Goal: Transaction & Acquisition: Purchase product/service

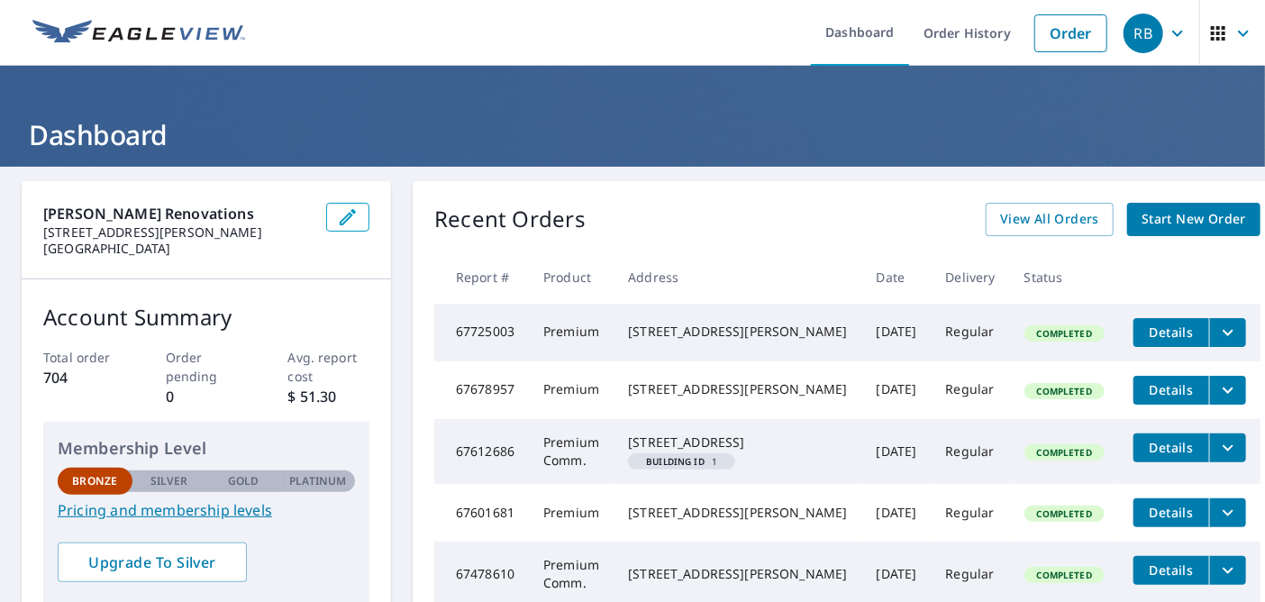
click at [1158, 212] on span "Start New Order" at bounding box center [1194, 219] width 105 height 23
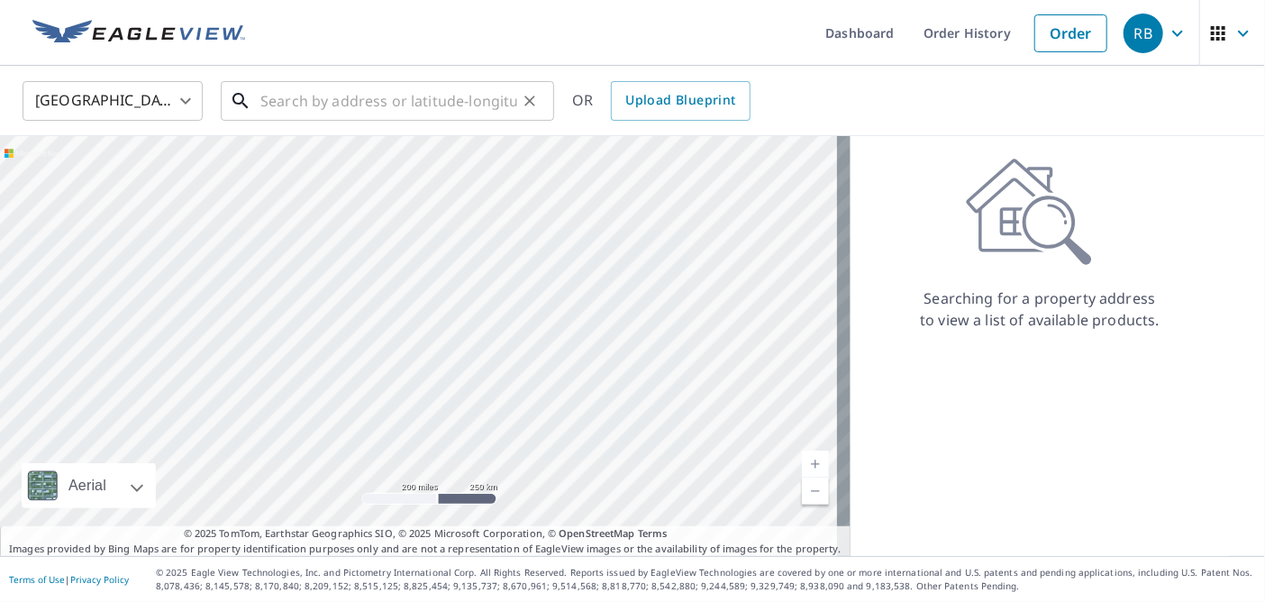
click at [451, 96] on input "text" at bounding box center [388, 101] width 257 height 50
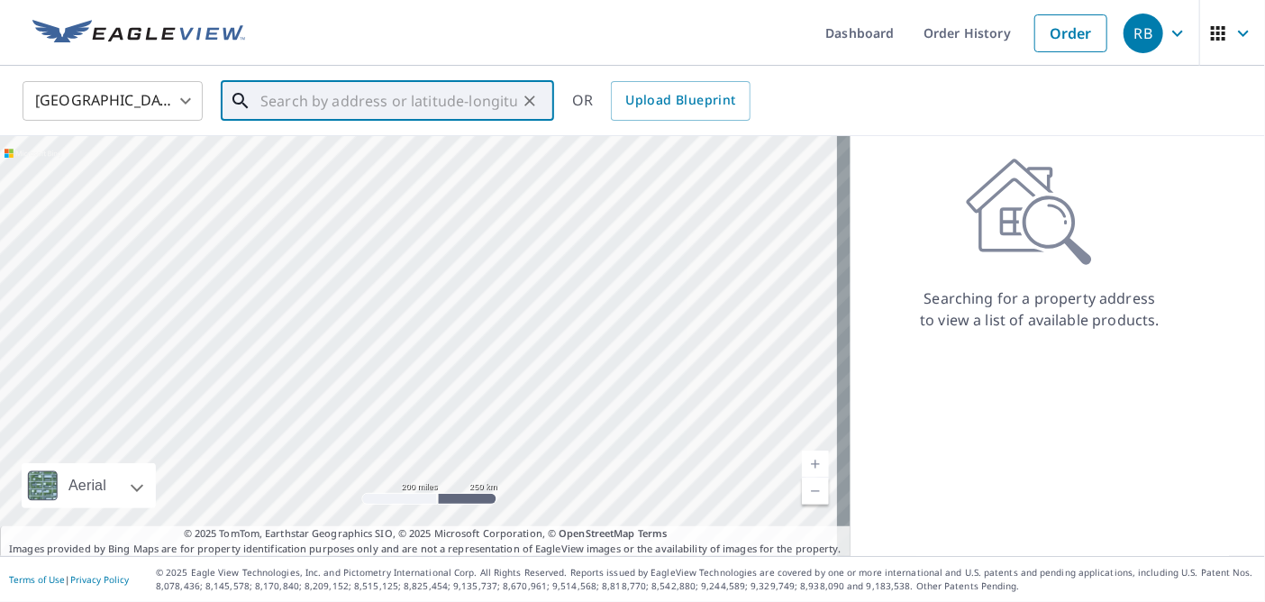
paste input "[STREET_ADDRESS]"
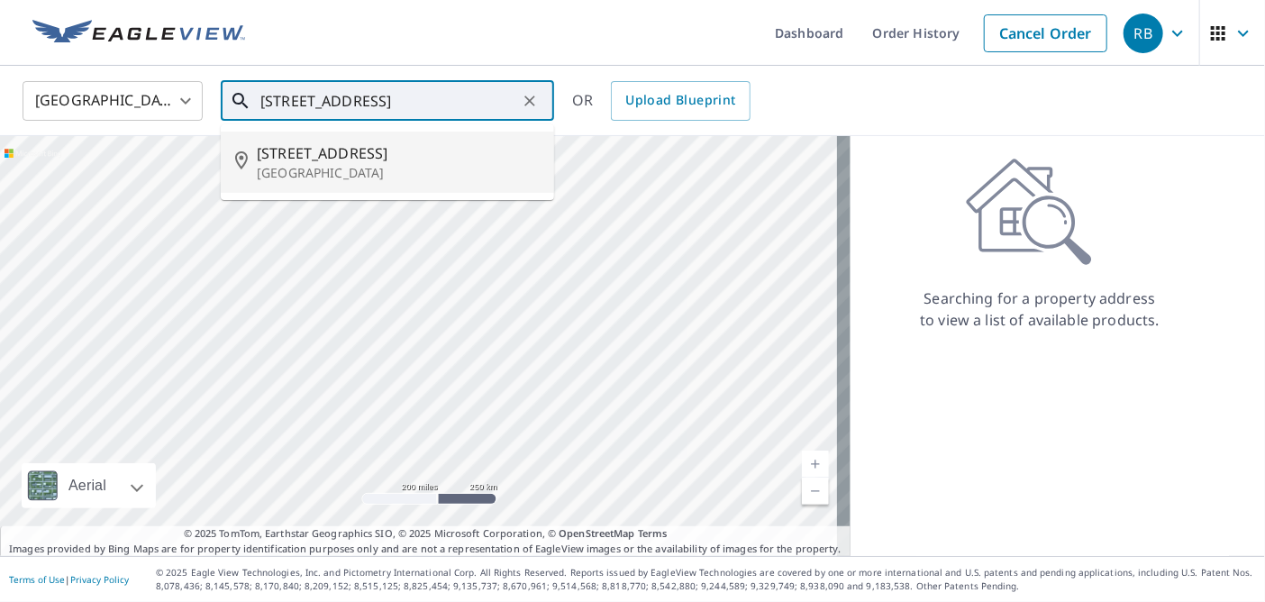
click at [405, 164] on span "[STREET_ADDRESS]" at bounding box center [398, 153] width 283 height 22
type input "[STREET_ADDRESS][PERSON_NAME]"
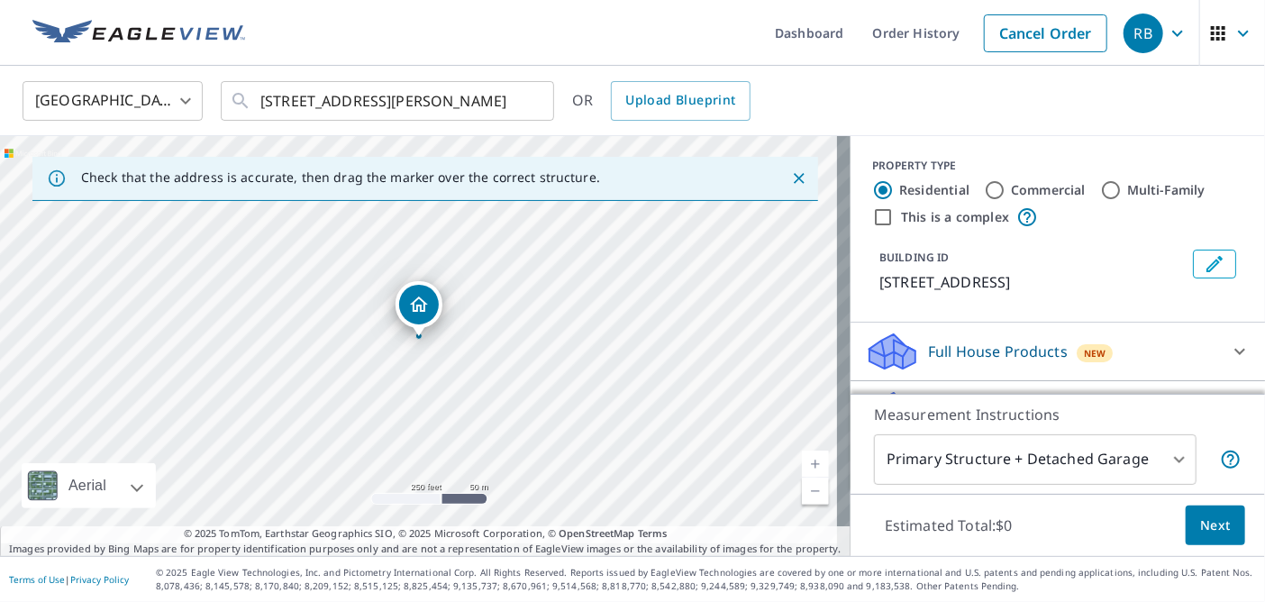
click at [794, 179] on icon "Close" at bounding box center [799, 178] width 11 height 11
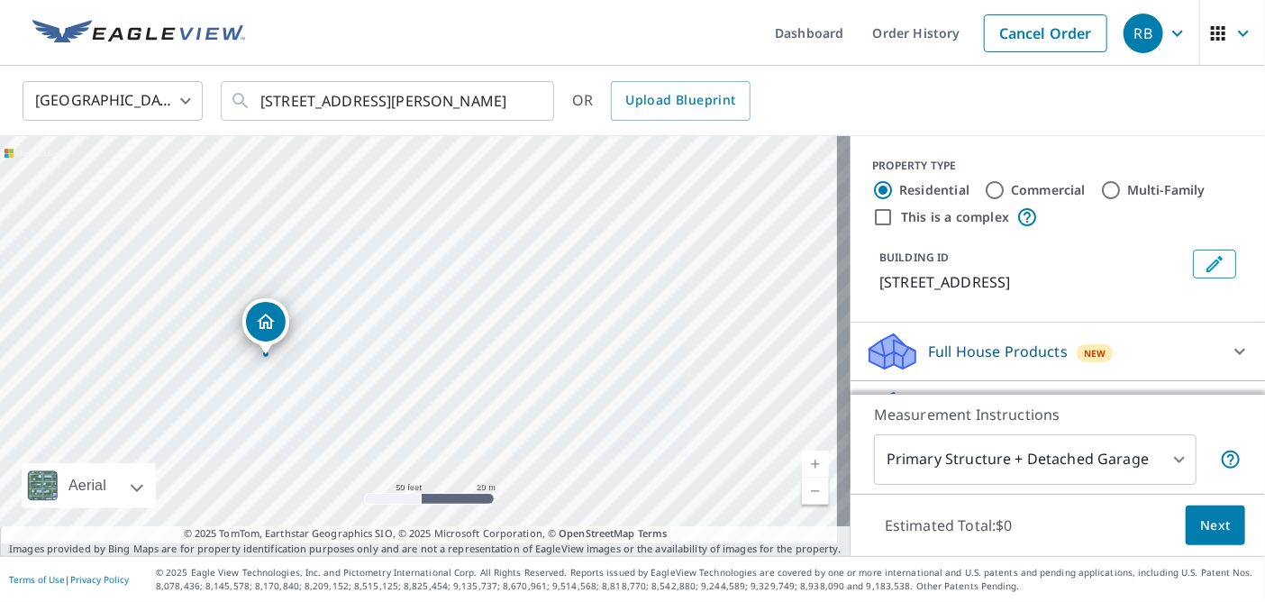
drag, startPoint x: 494, startPoint y: 288, endPoint x: 765, endPoint y: 132, distance: 312.9
click at [765, 132] on div "United States US ​ [STREET_ADDRESS][PERSON_NAME] ​ OR Upload Blueprint [STREET_…" at bounding box center [632, 311] width 1265 height 490
click at [803, 169] on div "[STREET_ADDRESS][PERSON_NAME]" at bounding box center [425, 346] width 851 height 420
click at [926, 300] on div "BUILDING ID [STREET_ADDRESS]" at bounding box center [1057, 271] width 371 height 58
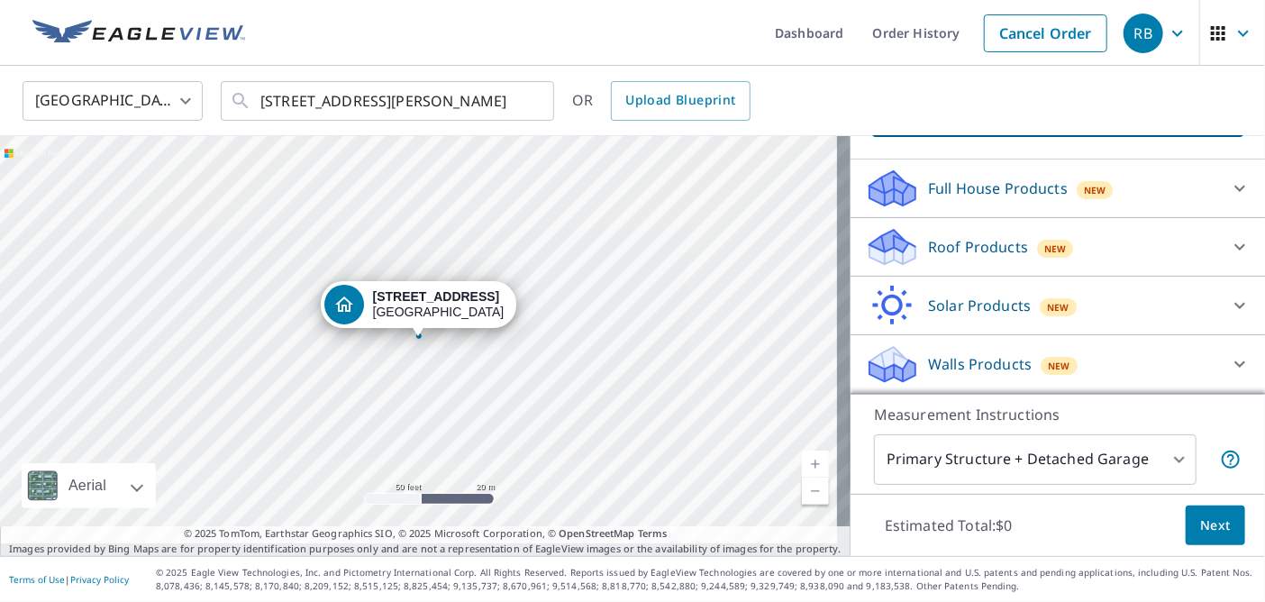
scroll to position [180, 0]
click at [885, 250] on icon at bounding box center [893, 241] width 46 height 23
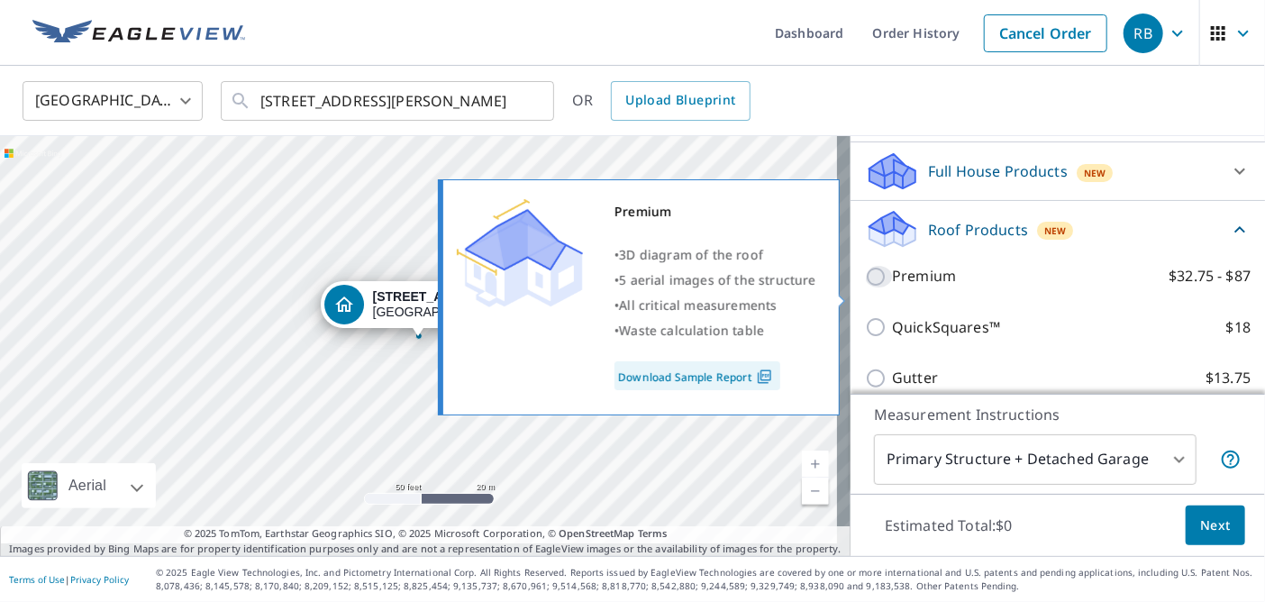
click at [867, 287] on input "Premium $32.75 - $87" at bounding box center [878, 277] width 27 height 22
checkbox input "true"
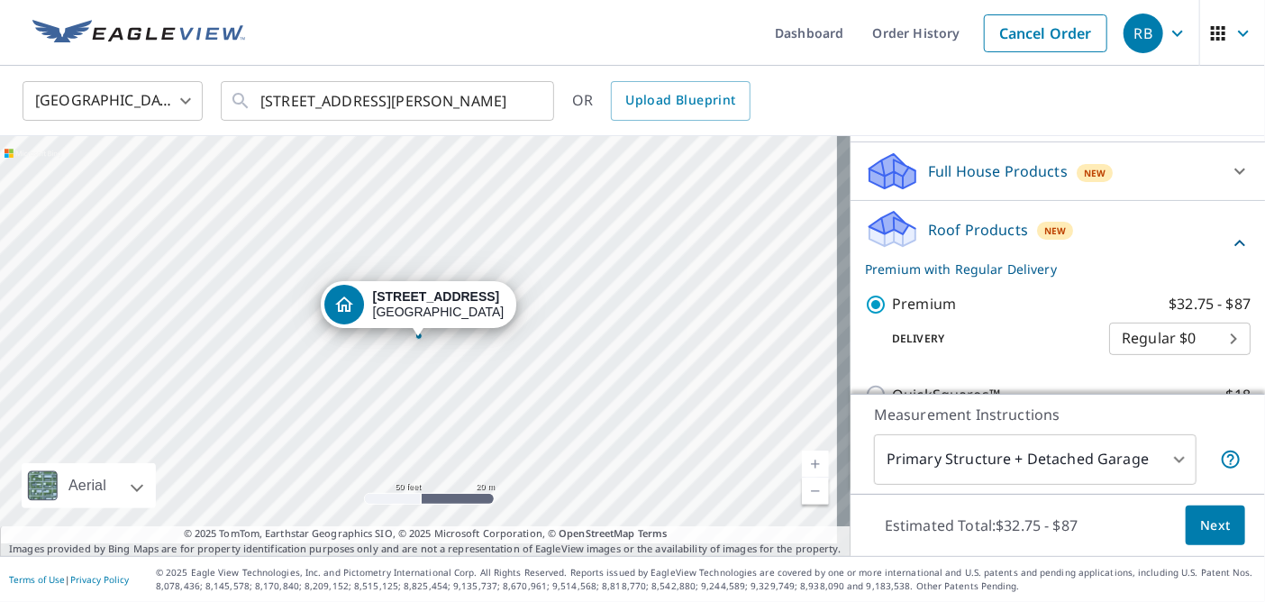
scroll to position [270, 0]
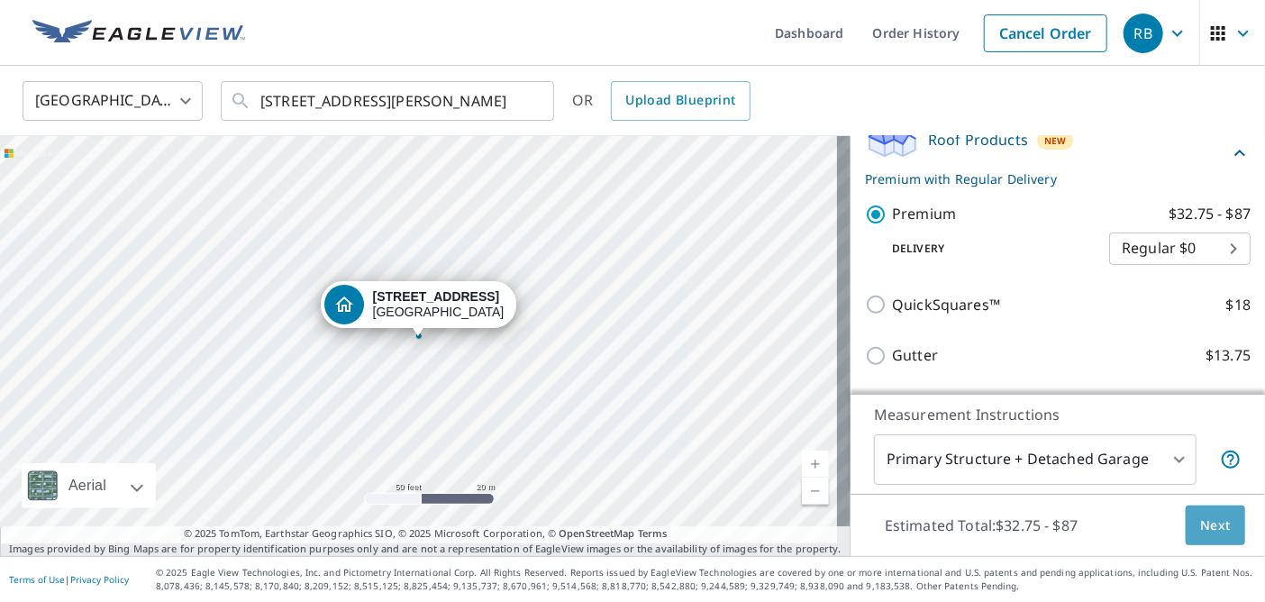
click at [1200, 515] on span "Next" at bounding box center [1215, 526] width 31 height 23
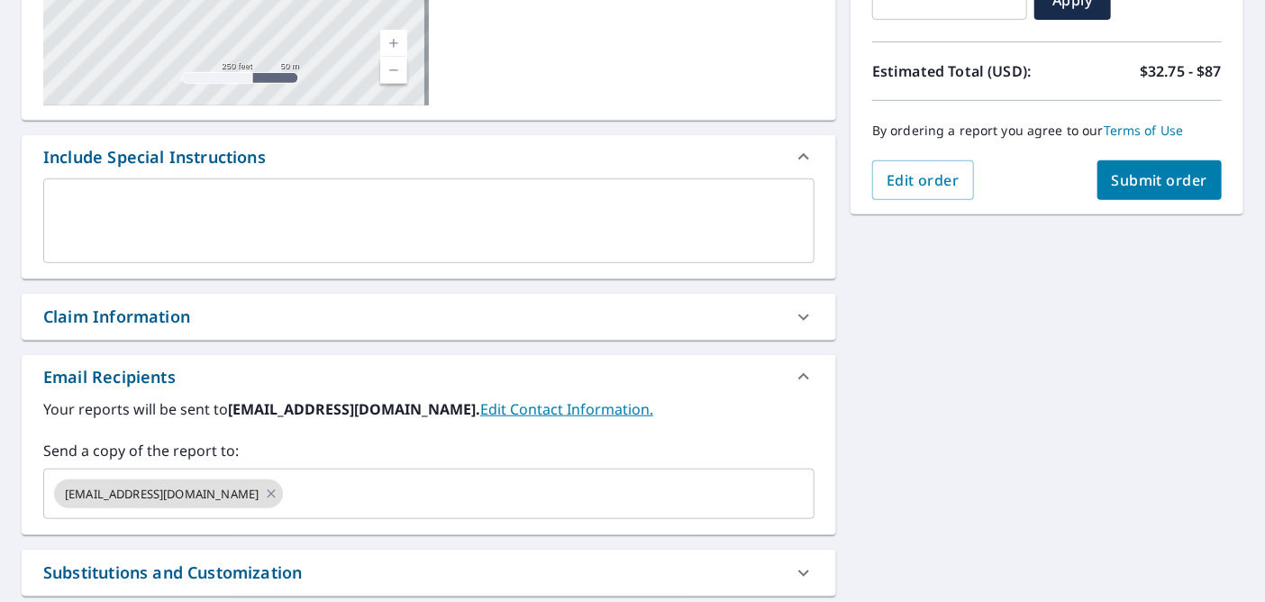
scroll to position [451, 0]
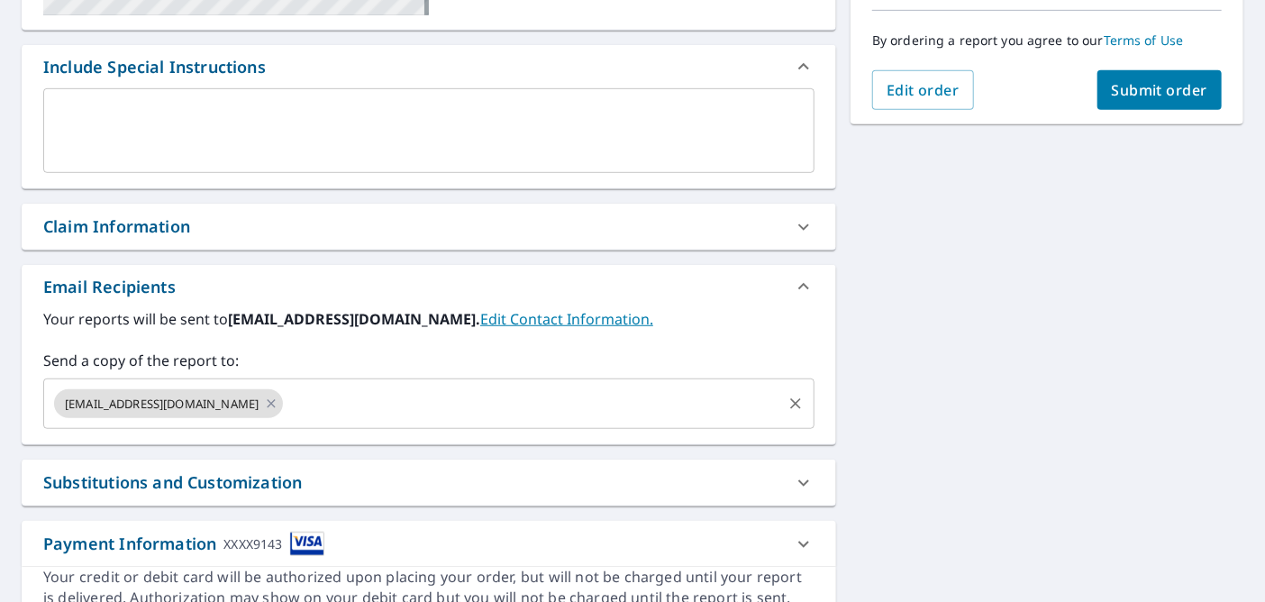
click at [362, 421] on input "text" at bounding box center [533, 404] width 494 height 34
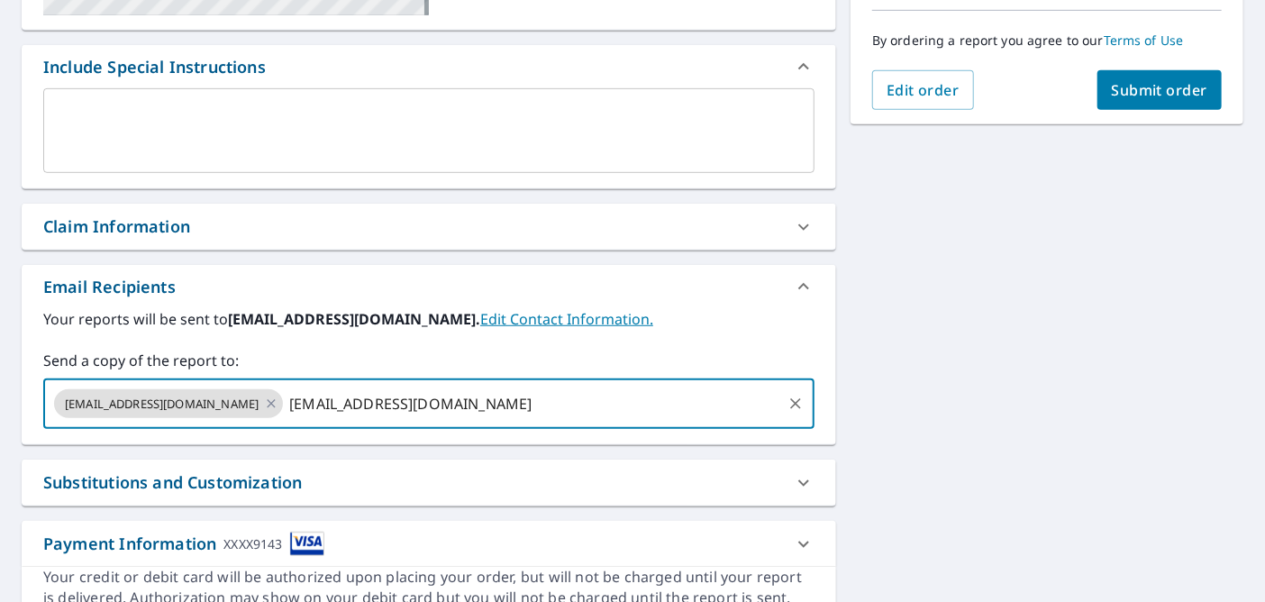
type input "[EMAIL_ADDRESS][DOMAIN_NAME]"
checkbox input "true"
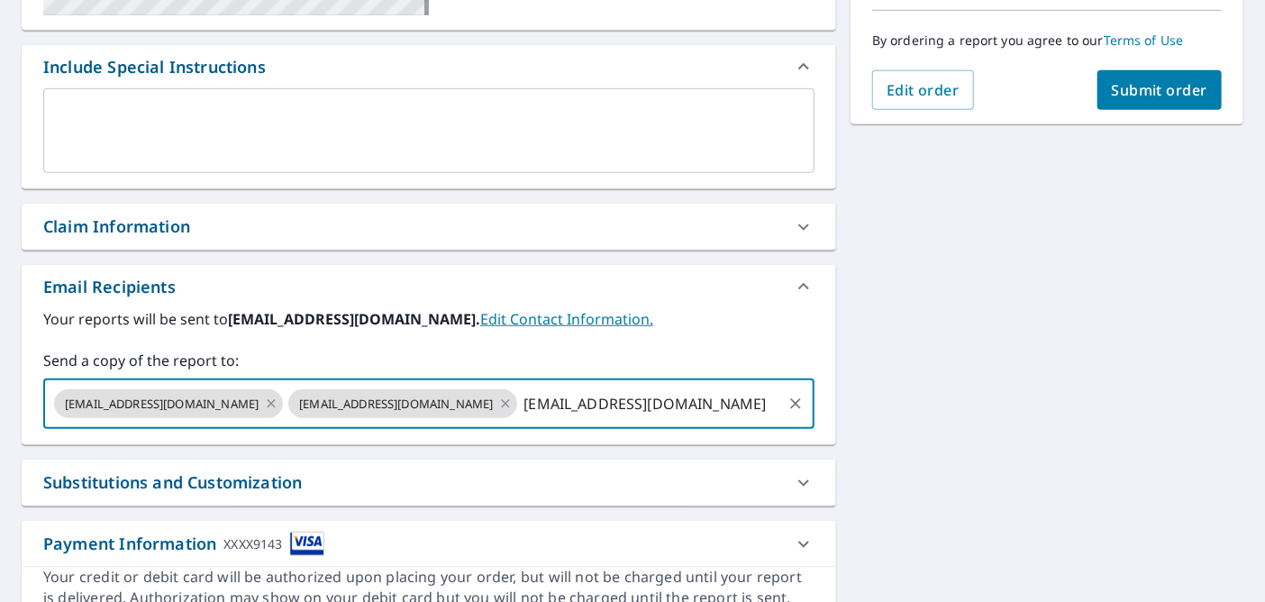
type input "[EMAIL_ADDRESS][DOMAIN_NAME]"
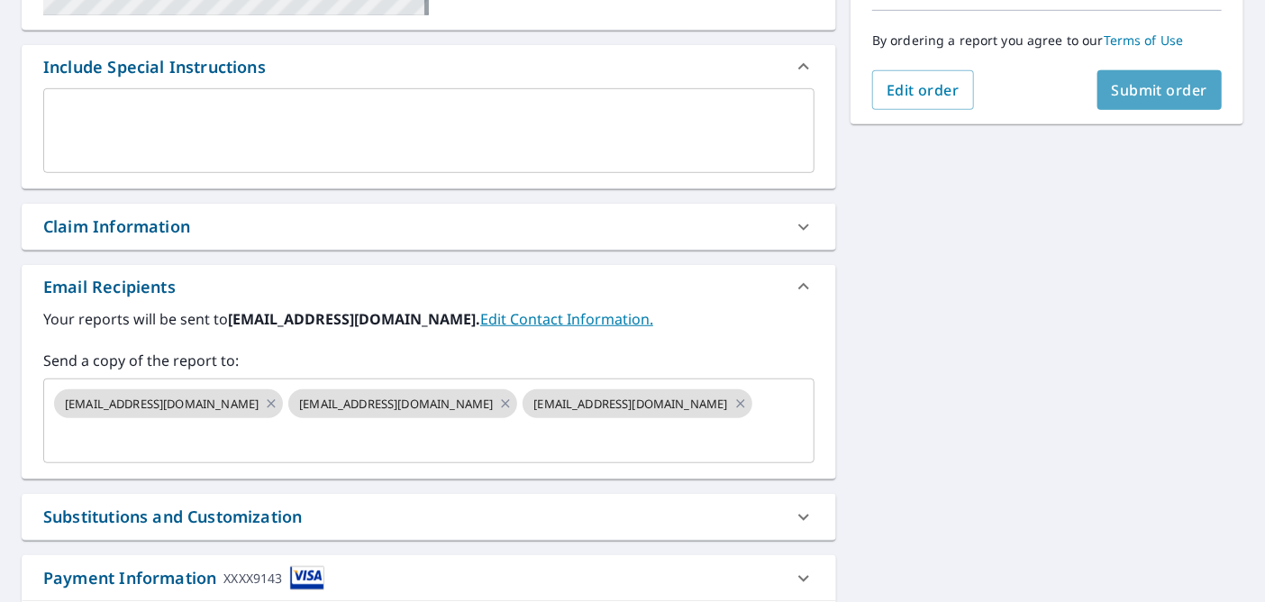
click at [1157, 76] on button "Submit order" at bounding box center [1160, 90] width 125 height 40
checkbox input "true"
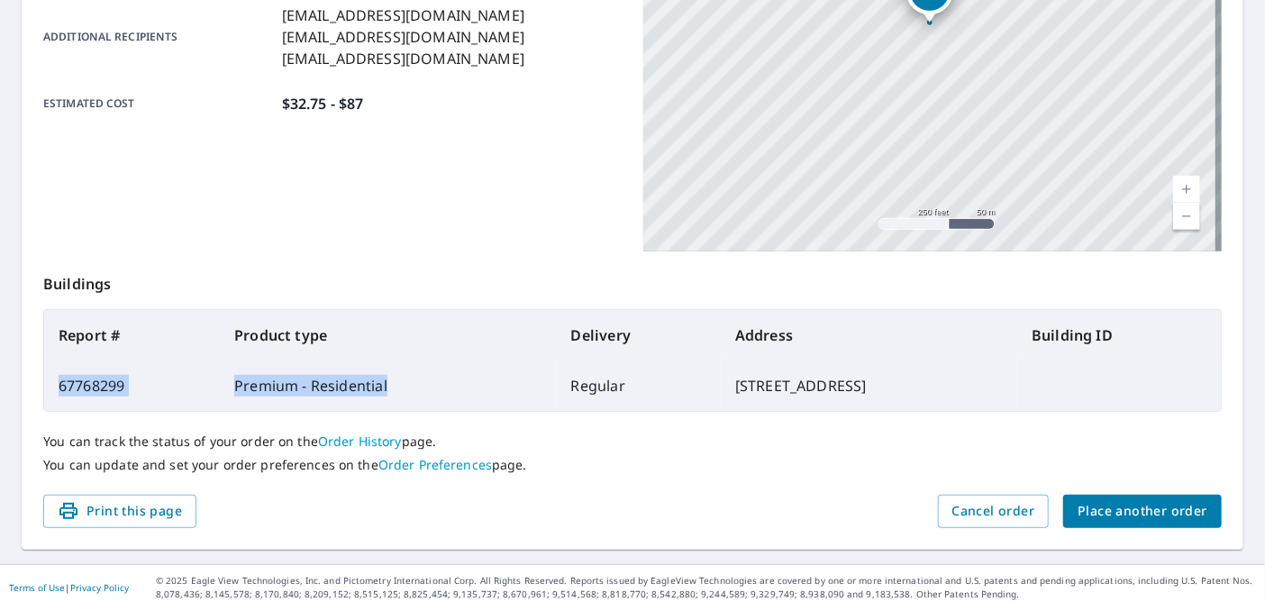
drag, startPoint x: 355, startPoint y: 387, endPoint x: 46, endPoint y: 387, distance: 309.1
click at [46, 387] on tr "67768299 Premium - Residential Regular [STREET_ADDRESS]" at bounding box center [632, 385] width 1177 height 50
copy tr "67768299 Premium - Residential"
click at [1109, 508] on span "Place another order" at bounding box center [1143, 511] width 130 height 23
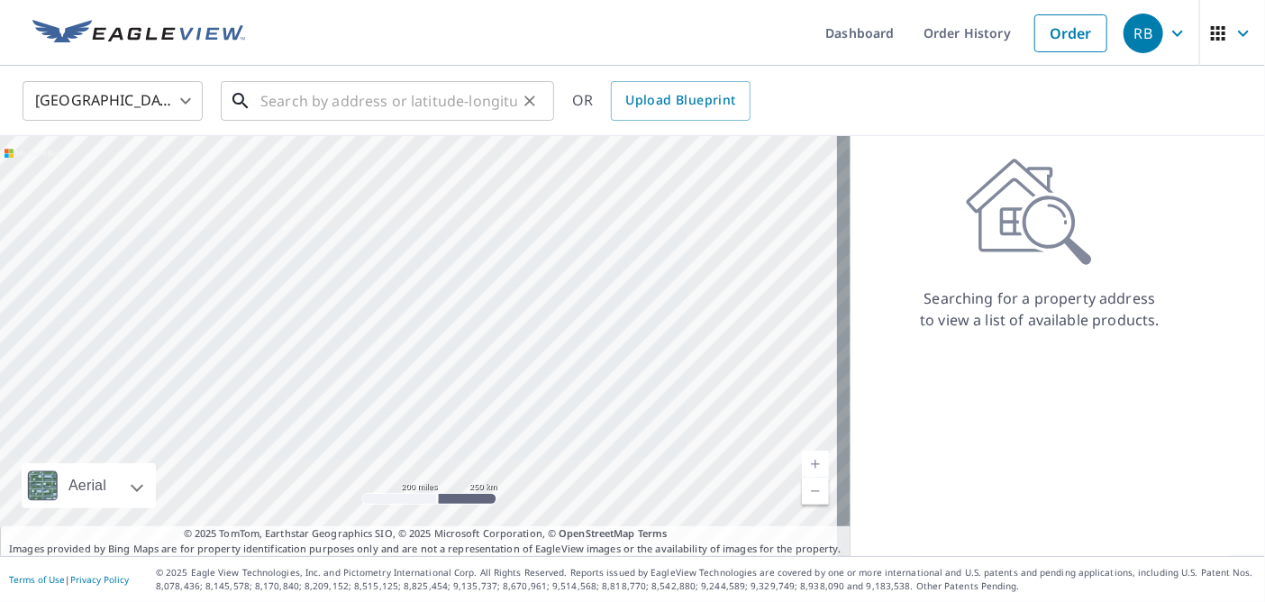
click at [328, 105] on input "text" at bounding box center [388, 101] width 257 height 50
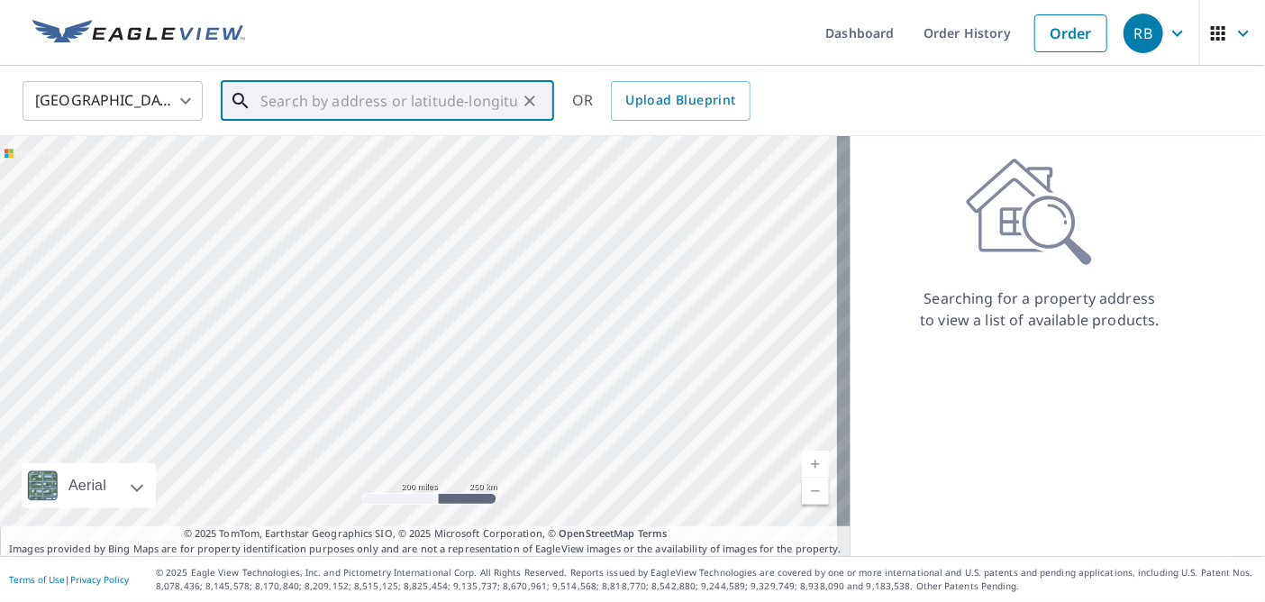
paste input "[STREET_ADDRESS][PERSON_NAME]"
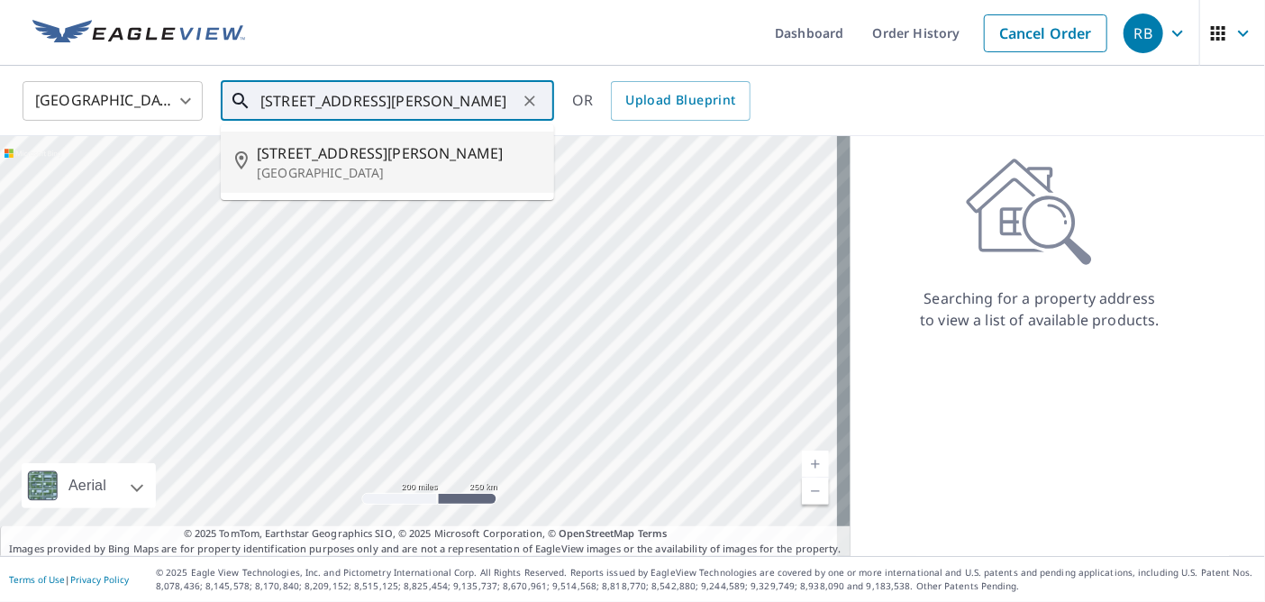
click at [356, 164] on span "[STREET_ADDRESS][PERSON_NAME]" at bounding box center [398, 153] width 283 height 22
type input "[STREET_ADDRESS][PERSON_NAME]"
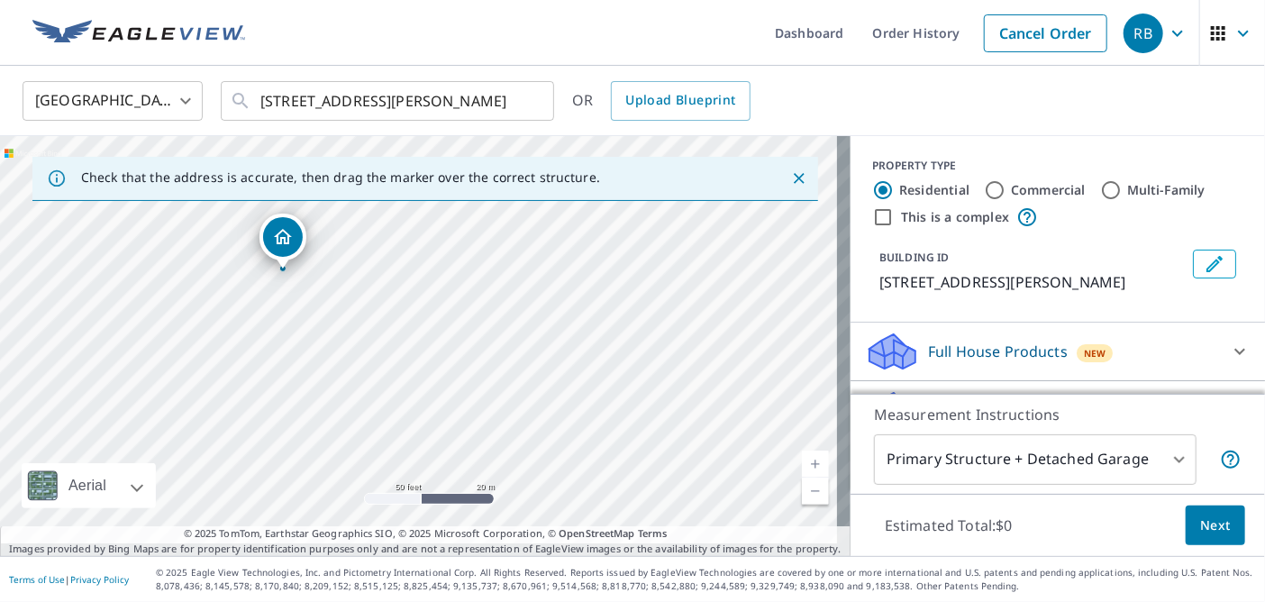
drag, startPoint x: 399, startPoint y: 371, endPoint x: 488, endPoint y: 388, distance: 90.9
click at [488, 388] on div "[STREET_ADDRESS][PERSON_NAME]" at bounding box center [425, 346] width 851 height 420
click at [954, 256] on div "BUILDING ID [STREET_ADDRESS][PERSON_NAME]" at bounding box center [1057, 271] width 371 height 58
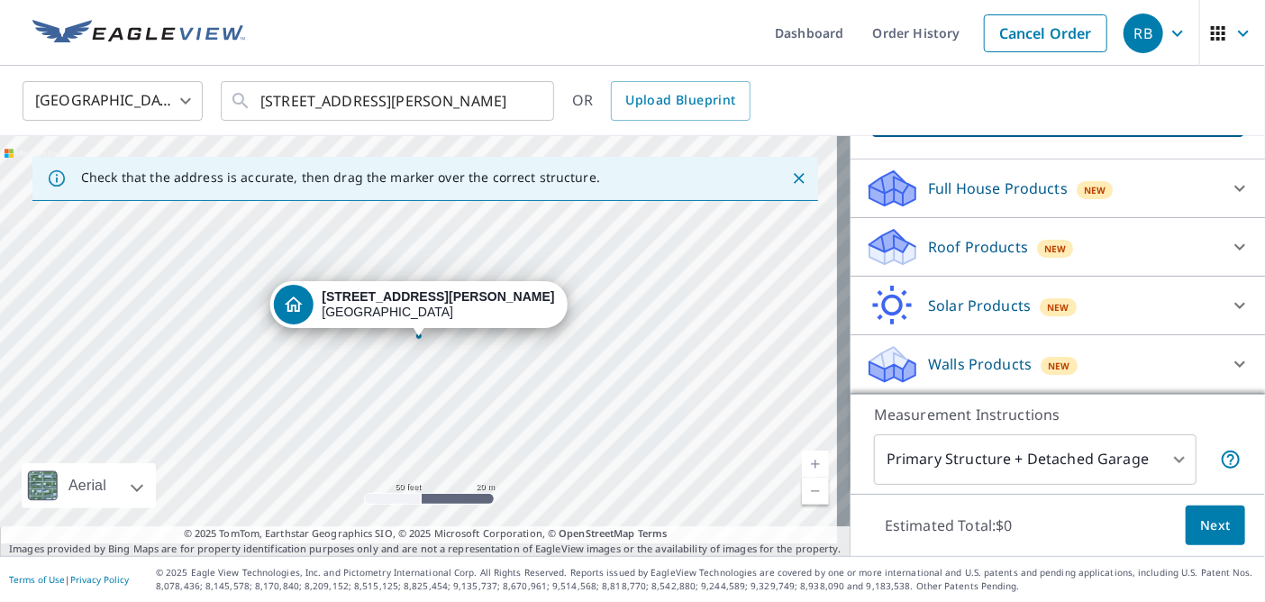
scroll to position [223, 0]
click at [908, 226] on div "Roof Products New" at bounding box center [1041, 247] width 353 height 42
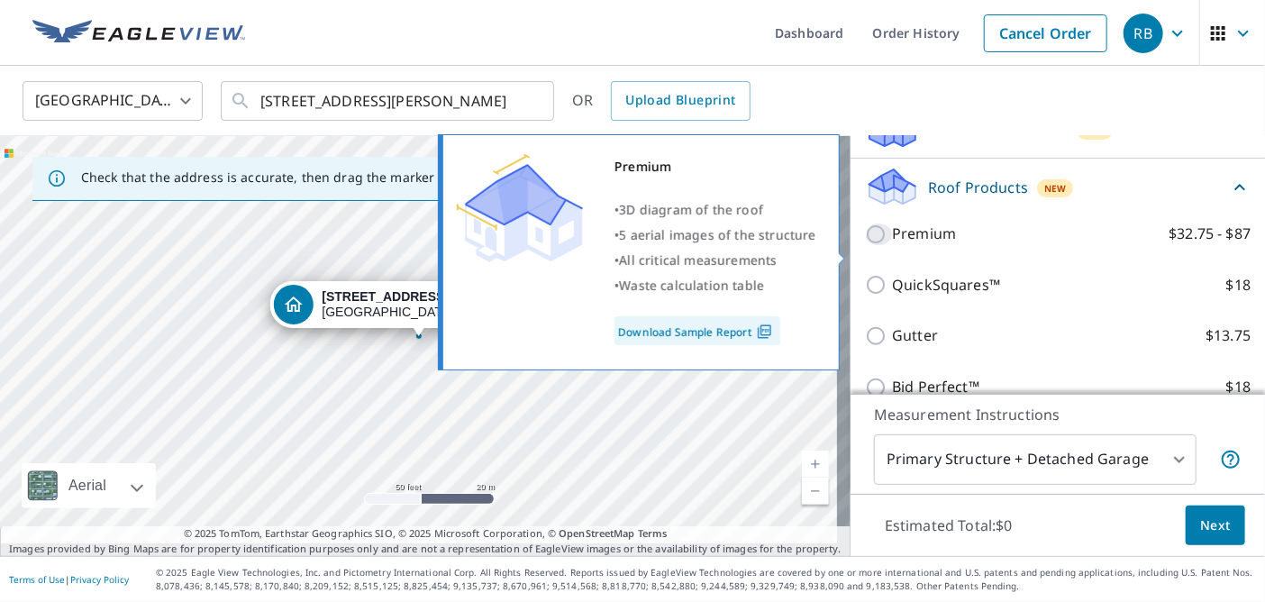
click at [865, 245] on input "Premium $32.75 - $87" at bounding box center [878, 235] width 27 height 22
checkbox input "true"
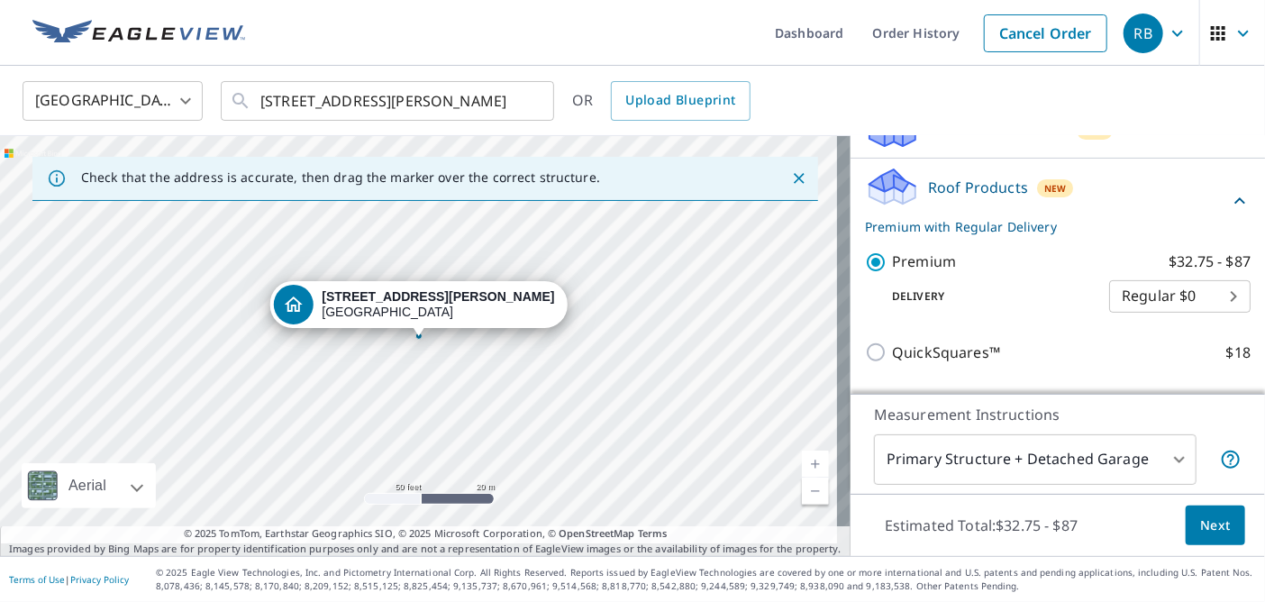
click at [1200, 515] on span "Next" at bounding box center [1215, 526] width 31 height 23
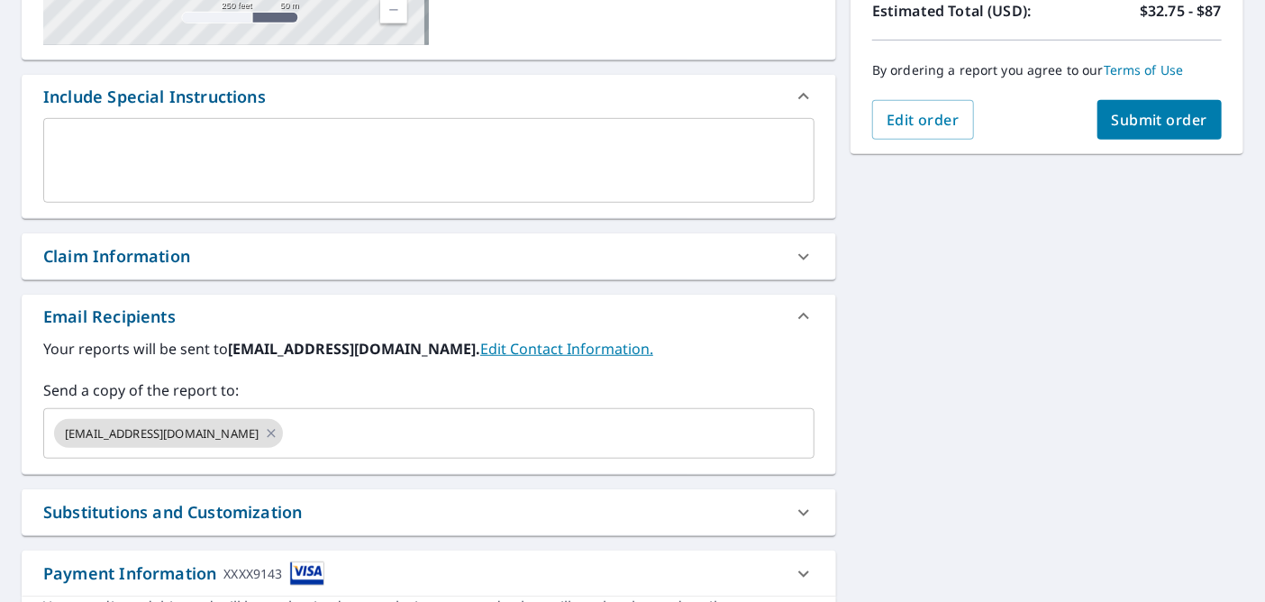
scroll to position [451, 0]
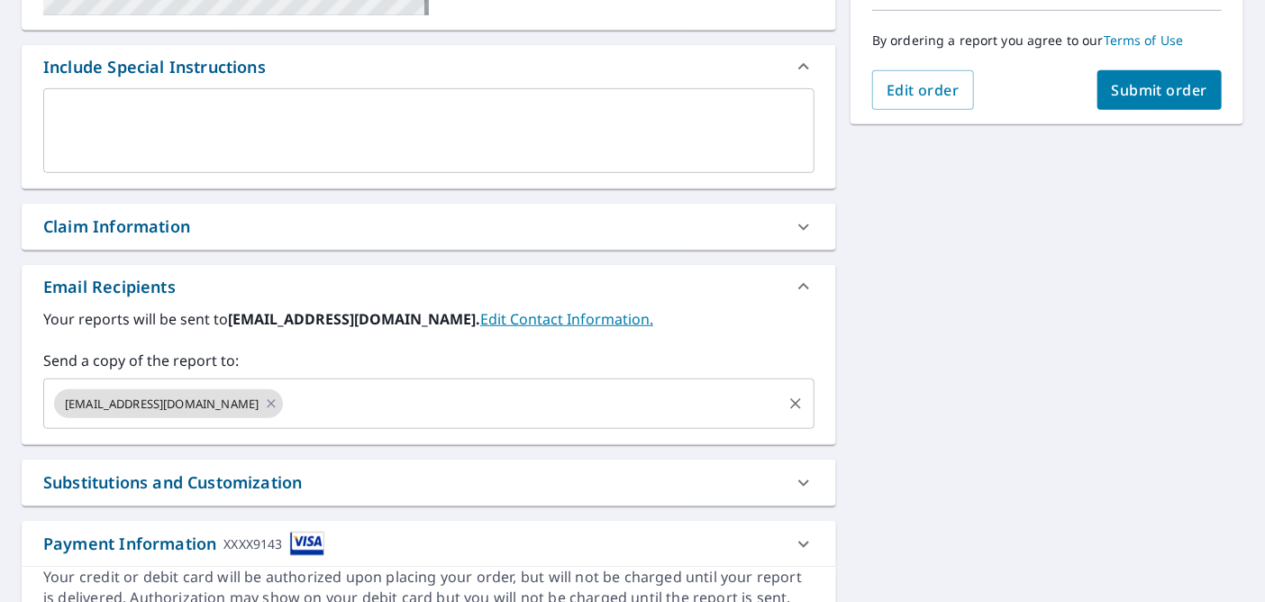
click at [355, 421] on input "text" at bounding box center [533, 404] width 494 height 34
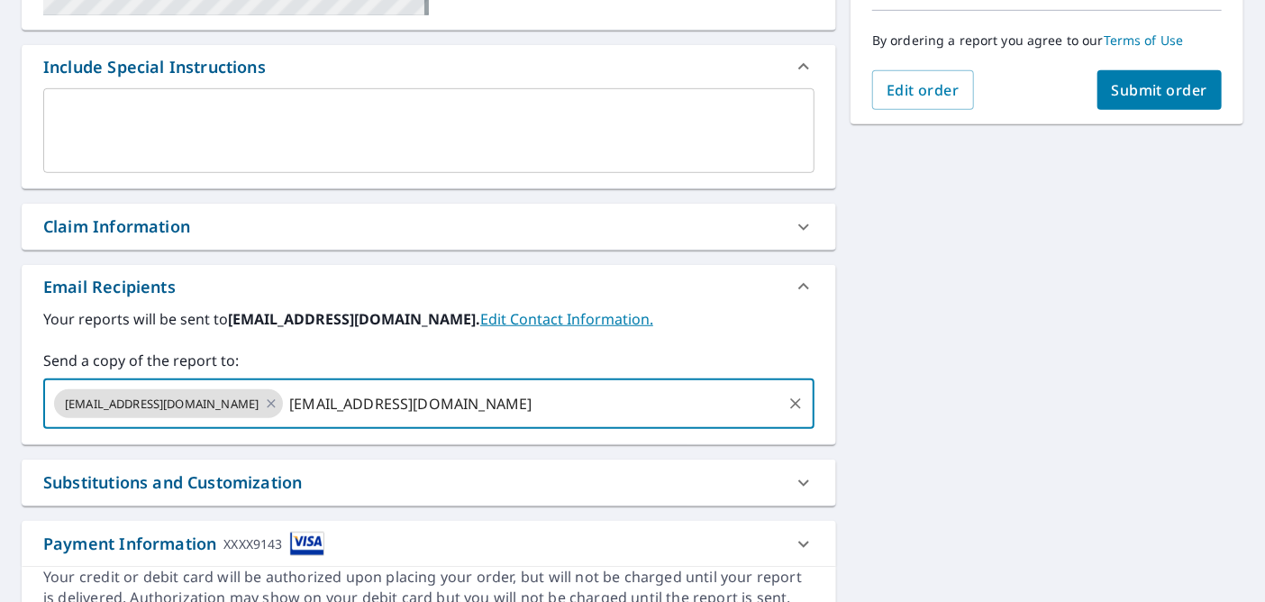
type input "[EMAIL_ADDRESS][DOMAIN_NAME]"
checkbox input "true"
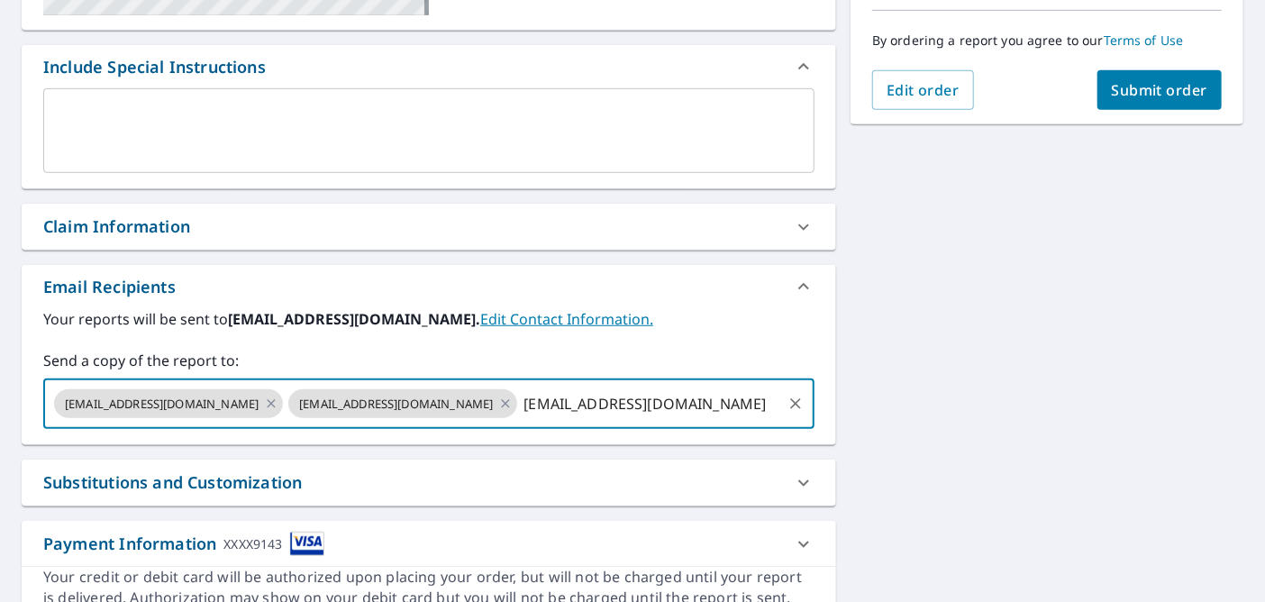
type input "[EMAIL_ADDRESS][DOMAIN_NAME]"
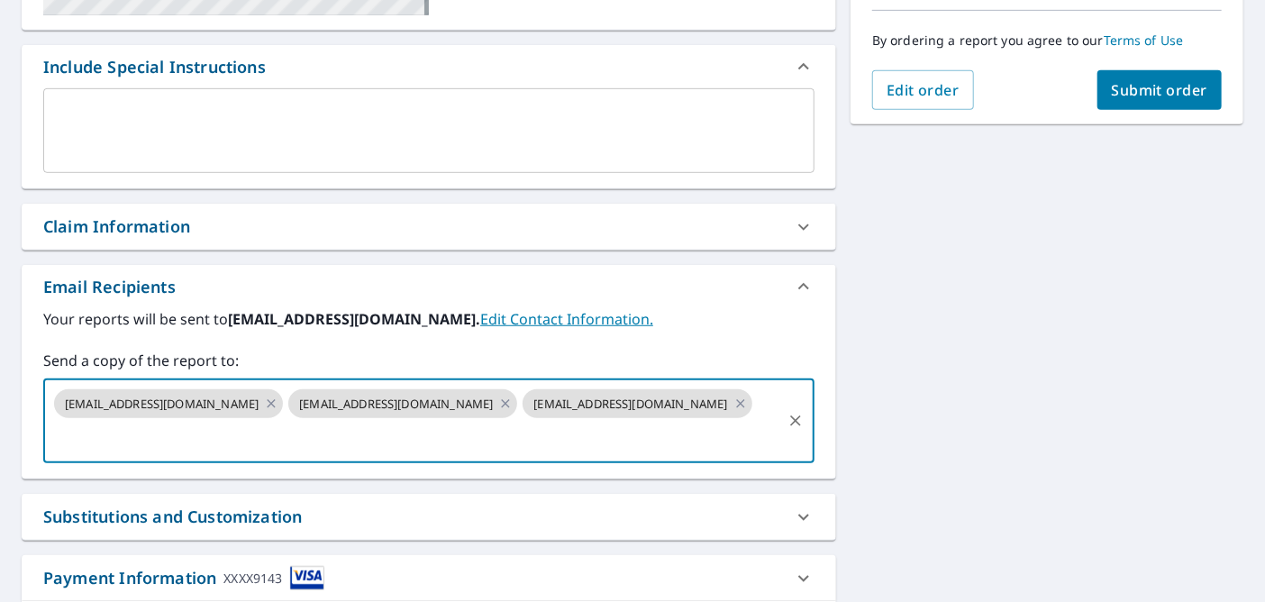
click at [1117, 88] on span "Submit order" at bounding box center [1160, 90] width 96 height 20
checkbox input "true"
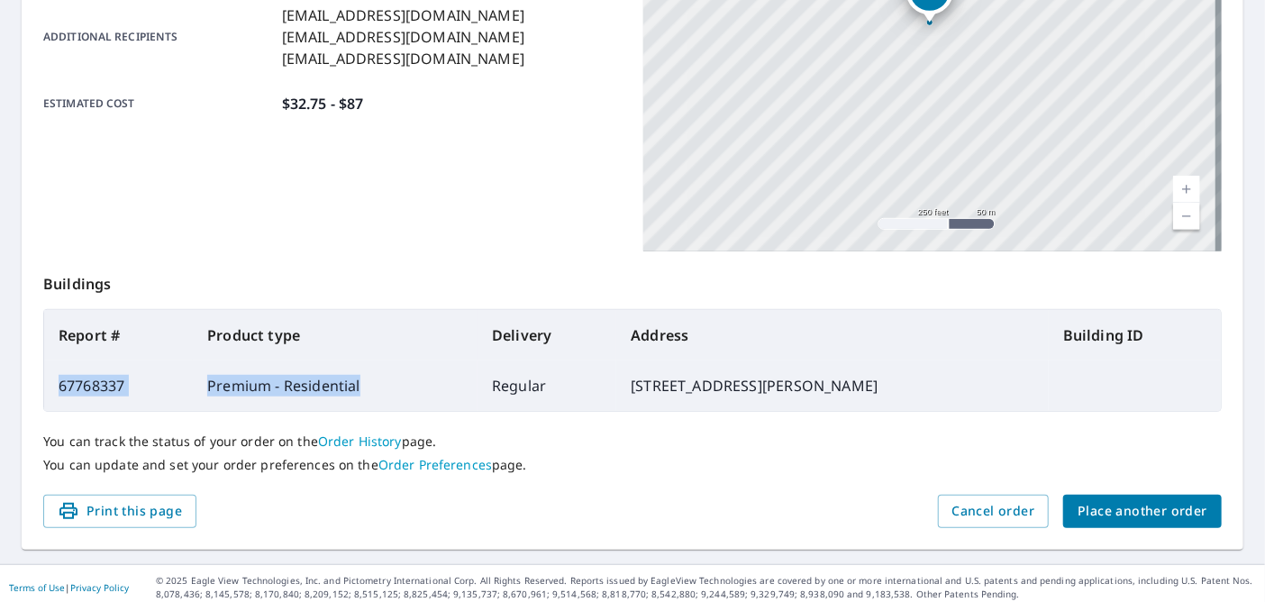
drag, startPoint x: 378, startPoint y: 385, endPoint x: 56, endPoint y: 380, distance: 321.8
click at [56, 380] on tr "67768337 Premium - Residential Regular [STREET_ADDRESS][PERSON_NAME]" at bounding box center [632, 385] width 1177 height 50
copy tr "67768337 Premium - Residential"
click at [146, 515] on span "Print this page" at bounding box center [120, 511] width 124 height 23
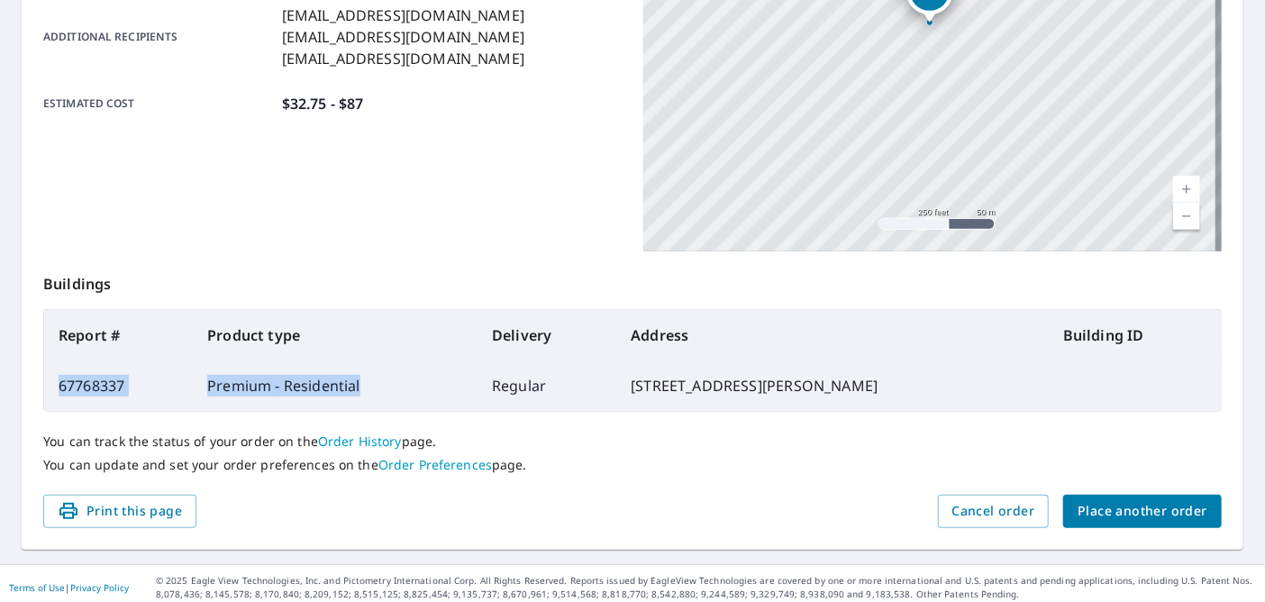
scroll to position [451, 0]
